Goal: Find specific page/section: Find specific page/section

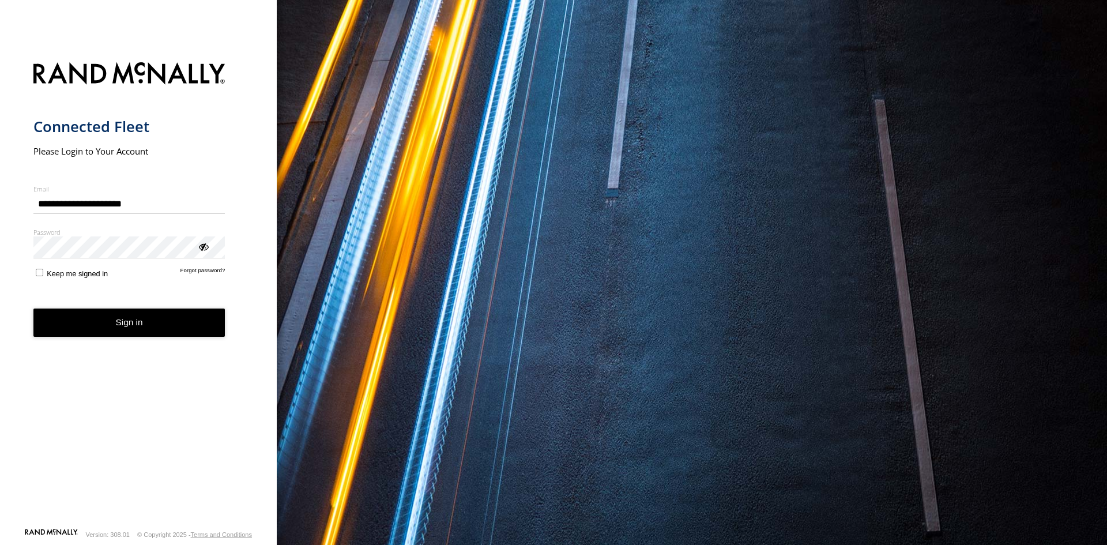
click at [119, 326] on button "Sign in" at bounding box center [129, 323] width 192 height 28
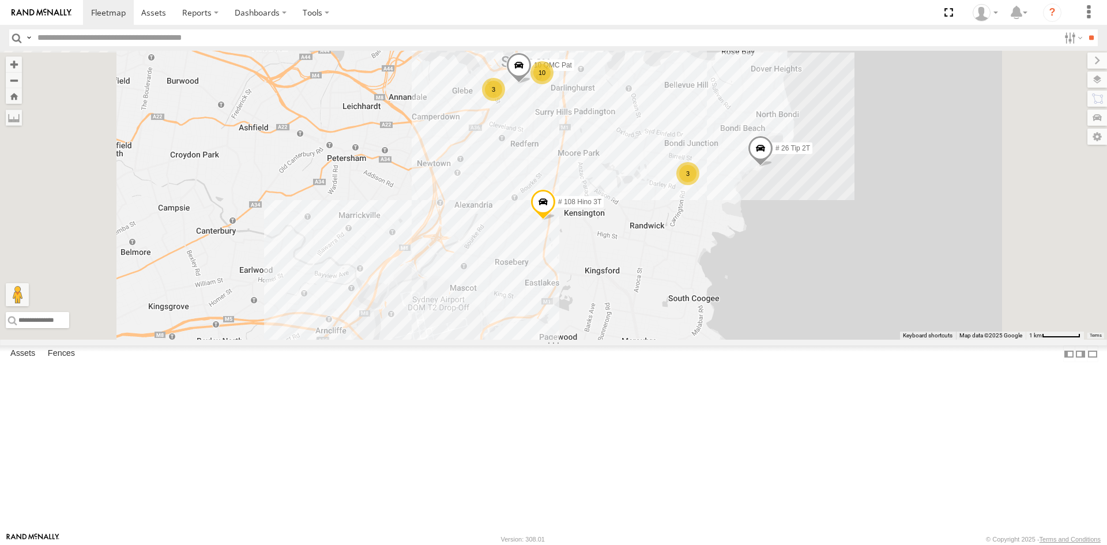
drag, startPoint x: 713, startPoint y: 132, endPoint x: 713, endPoint y: 236, distance: 104.4
click at [713, 236] on div "# 110 Tip 4T 27QMC 08QMC Mostafa # 26 Tip 2T 19QMC Workshop Z=18 QMC Written of…" at bounding box center [553, 195] width 1107 height 289
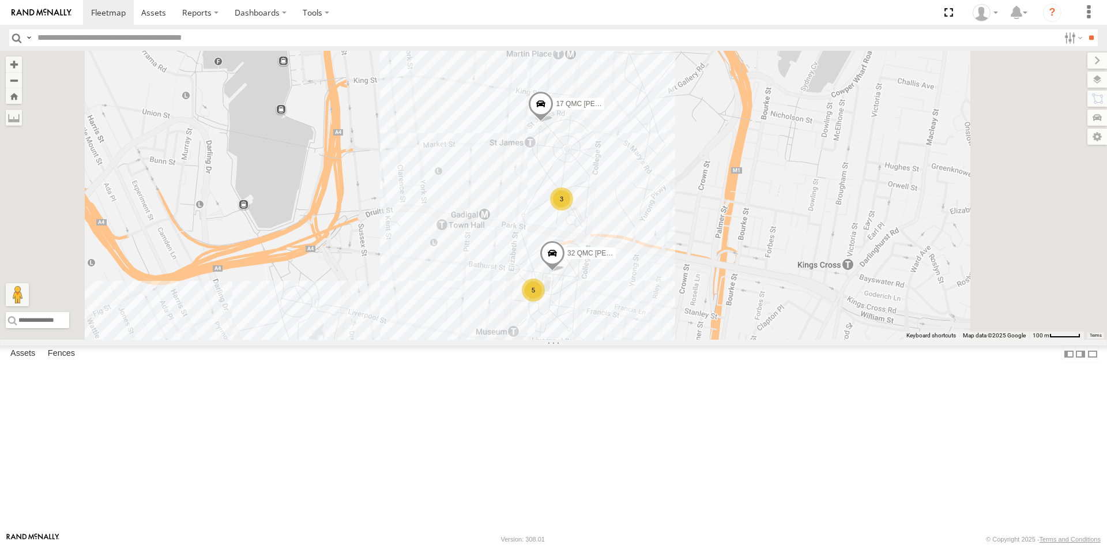
drag, startPoint x: 643, startPoint y: 180, endPoint x: 611, endPoint y: 226, distance: 55.5
click at [611, 226] on div "# 110 Tip 4T 27QMC 08QMC Mostafa # 26 Tip 2T 19QMC Workshop Z=18 QMC Written of…" at bounding box center [553, 195] width 1107 height 289
